Goal: Transaction & Acquisition: Purchase product/service

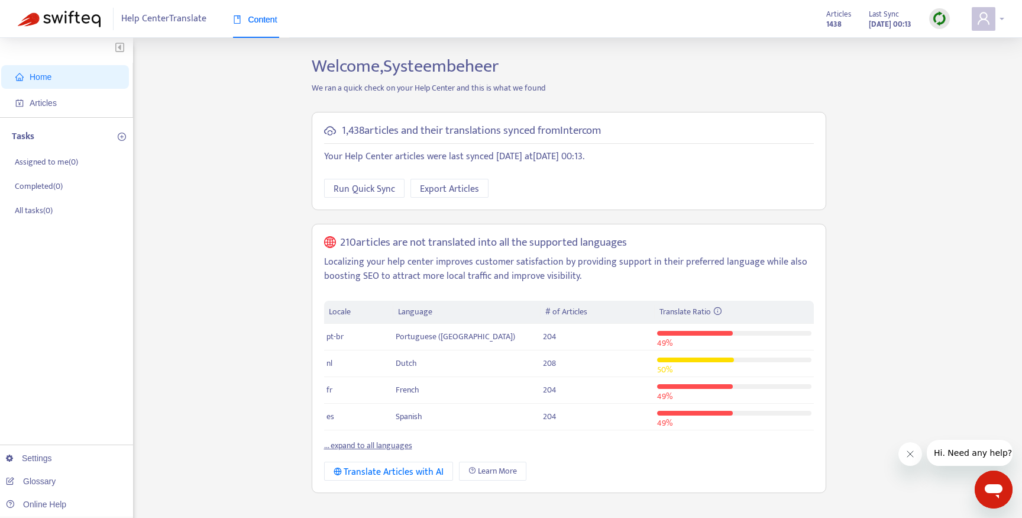
click at [984, 20] on icon "user" at bounding box center [984, 18] width 12 height 12
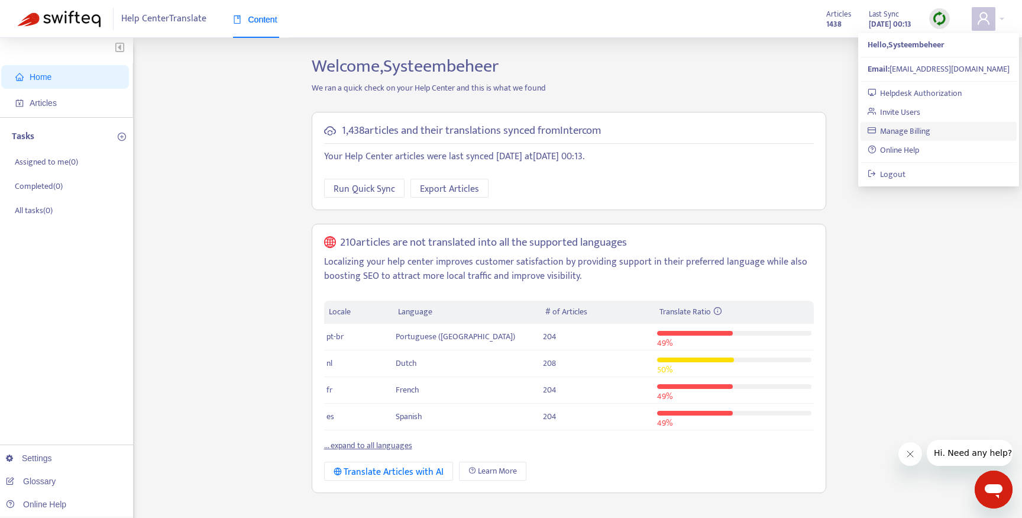
click at [906, 130] on link "Manage Billing" at bounding box center [899, 131] width 63 height 14
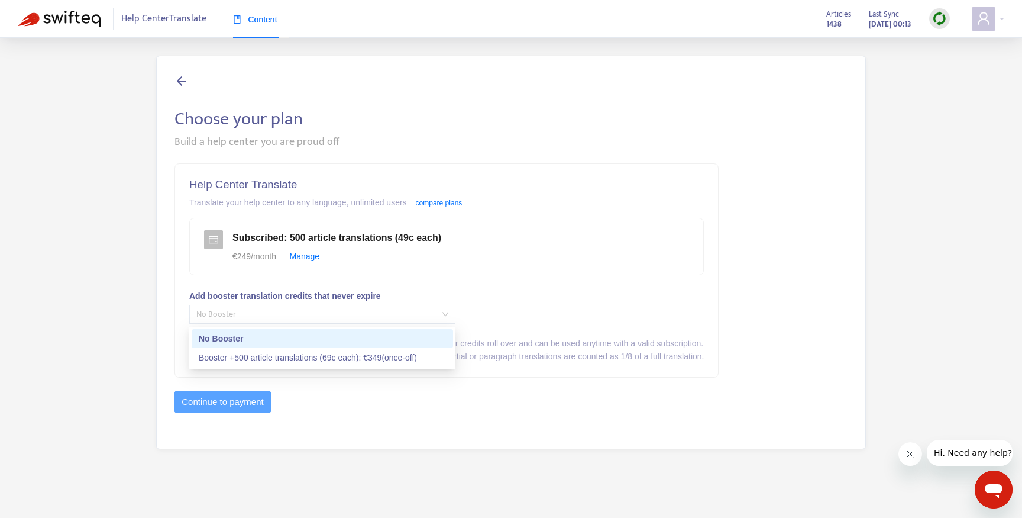
click at [269, 315] on span "No Booster" at bounding box center [322, 314] width 252 height 18
click at [404, 354] on div "Booster +500 article translations (69c each) : € 349 (once-off)" at bounding box center [322, 357] width 247 height 13
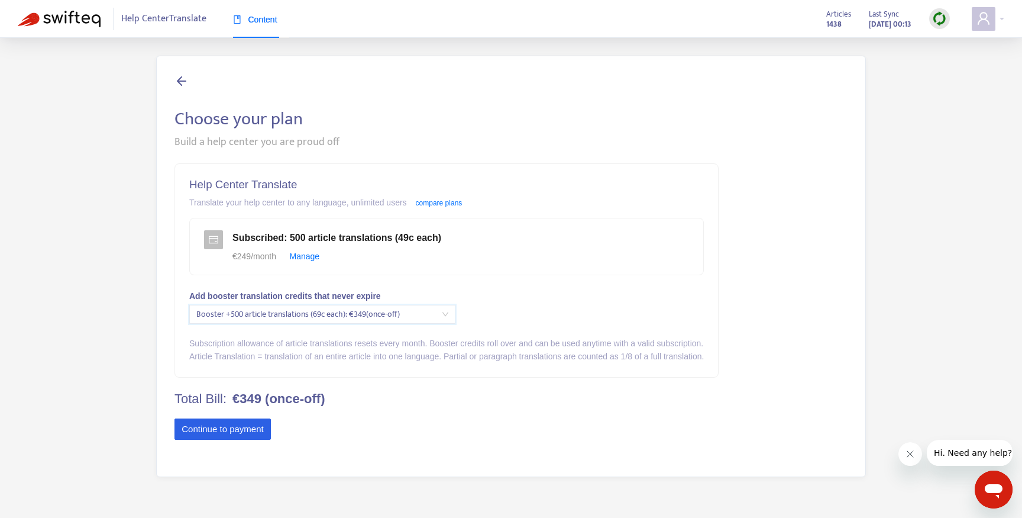
click at [245, 432] on button "Continue to payment" at bounding box center [223, 428] width 96 height 21
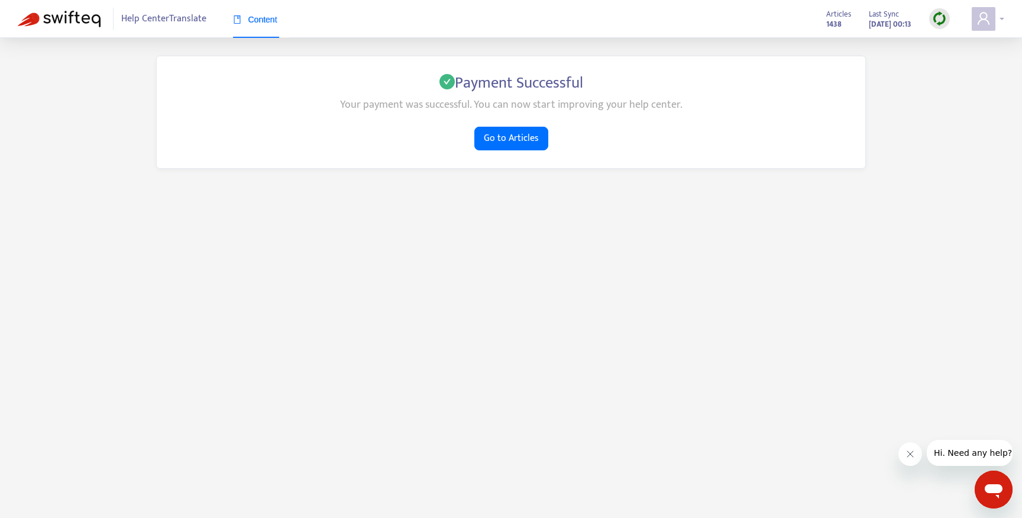
click at [989, 24] on icon "user" at bounding box center [984, 18] width 12 height 12
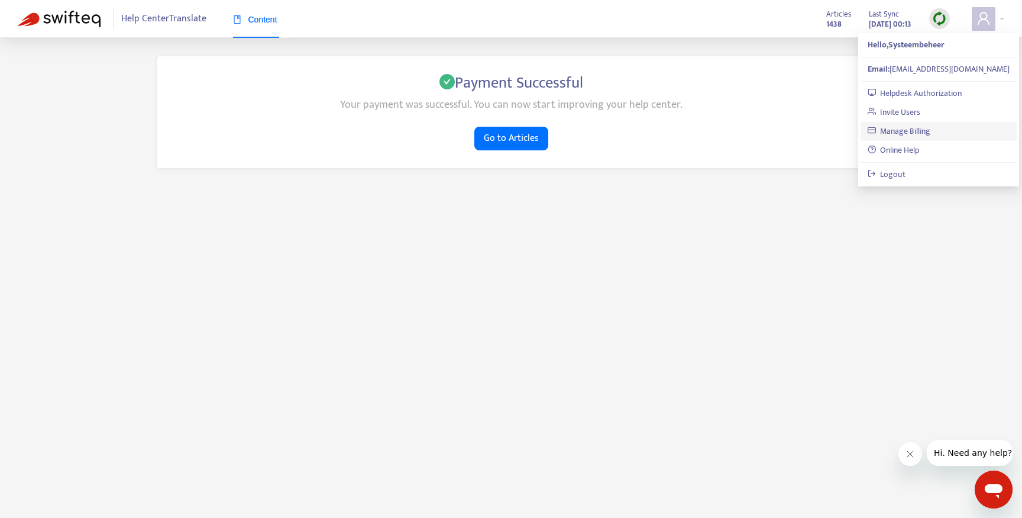
click at [922, 128] on link "Manage Billing" at bounding box center [899, 131] width 63 height 14
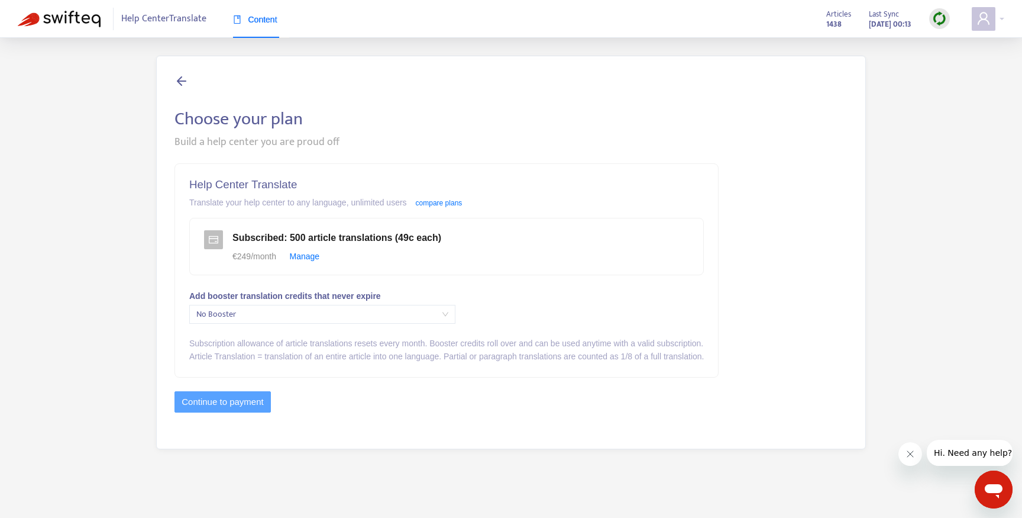
click at [306, 309] on span "No Booster" at bounding box center [322, 314] width 252 height 18
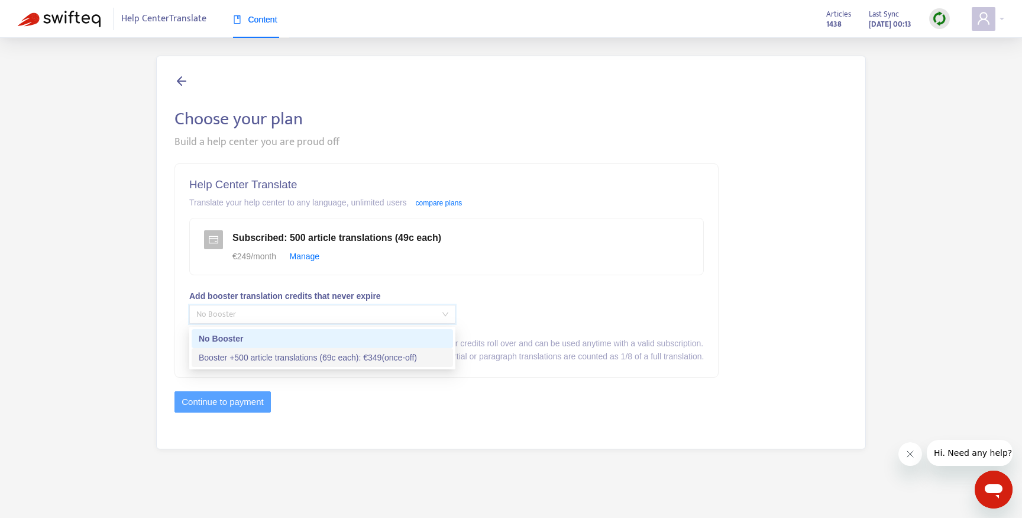
click at [286, 360] on div "Booster +500 article translations (69c each) : € 349 (once-off)" at bounding box center [322, 357] width 247 height 13
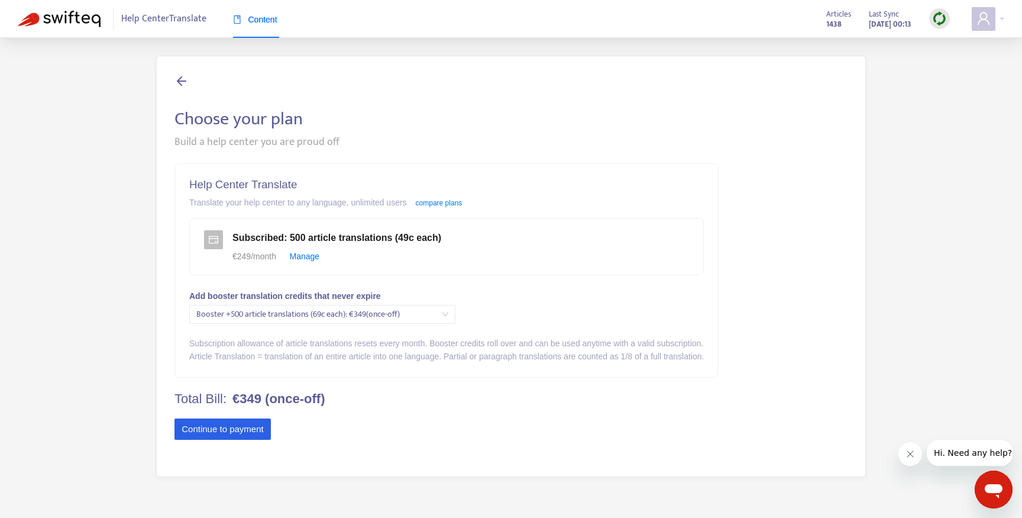
click at [235, 432] on button "Continue to payment" at bounding box center [223, 428] width 96 height 21
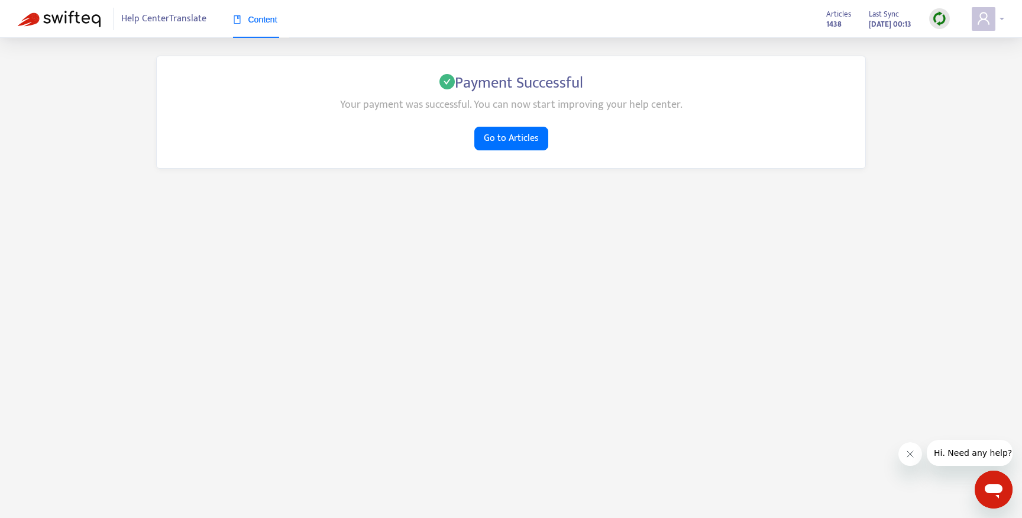
click at [973, 25] on span at bounding box center [984, 19] width 24 height 24
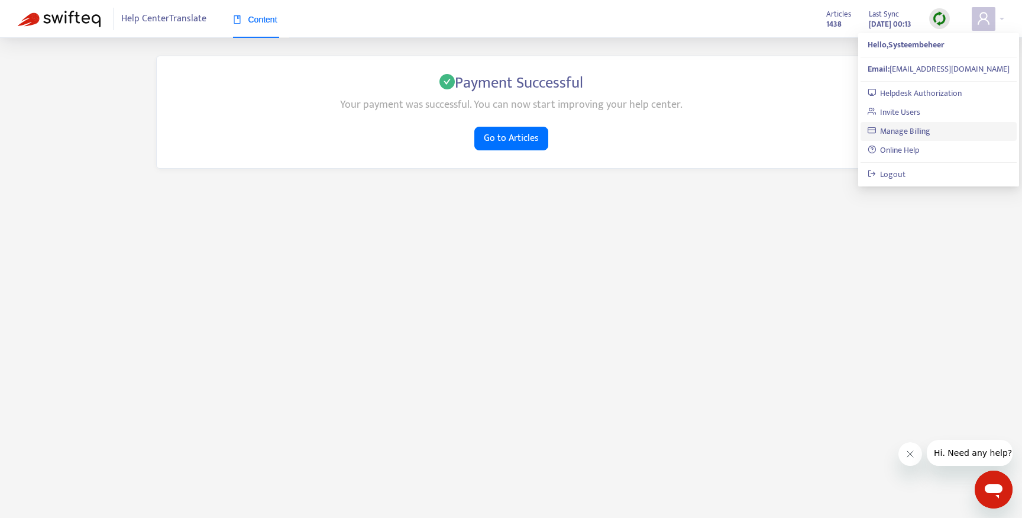
click at [913, 134] on link "Manage Billing" at bounding box center [899, 131] width 63 height 14
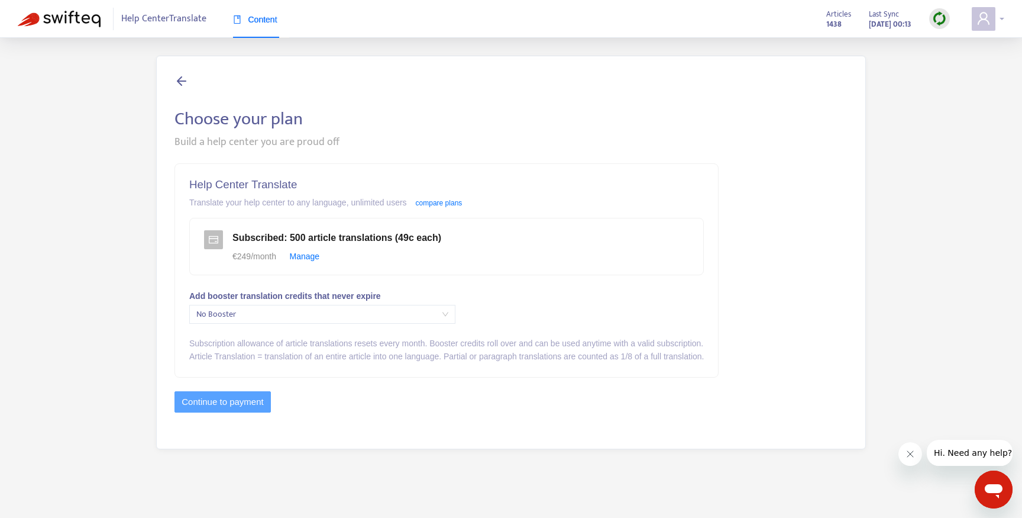
click at [984, 18] on icon "user" at bounding box center [984, 18] width 14 height 14
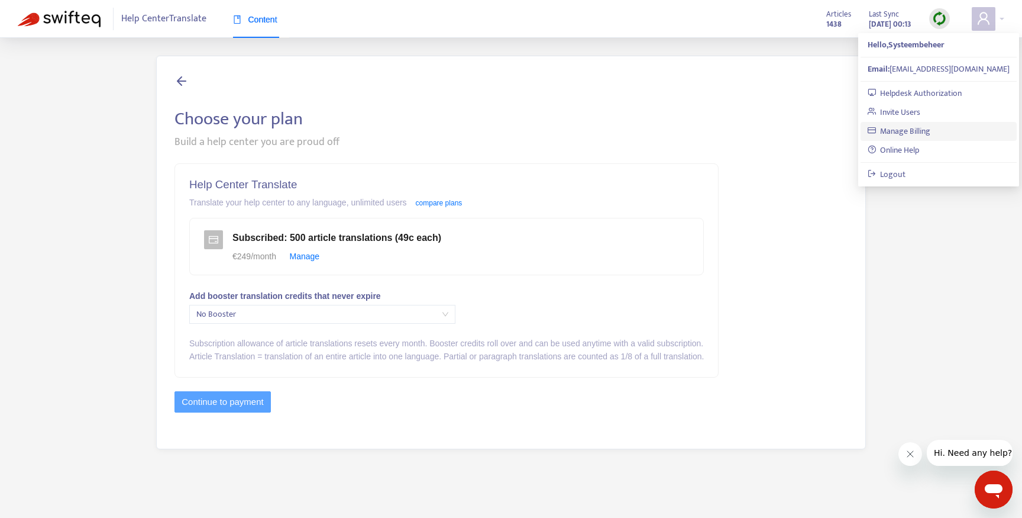
click at [931, 127] on link "Manage Billing" at bounding box center [899, 131] width 63 height 14
